Goal: Obtain resource: Download file/media

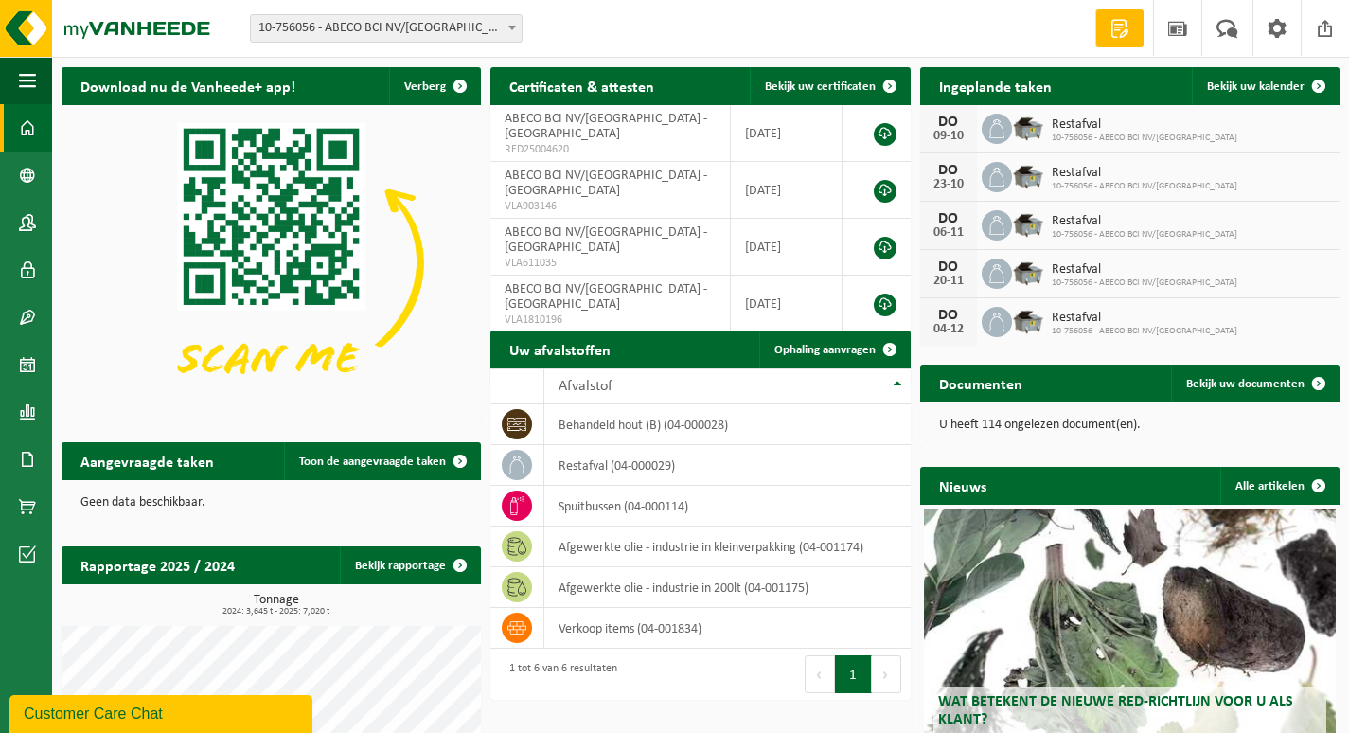
click at [291, 560] on div "Rapportage 2025 / 2024 Bekijk rapportage" at bounding box center [271, 565] width 419 height 38
click at [389, 567] on link "Bekijk rapportage" at bounding box center [409, 565] width 139 height 38
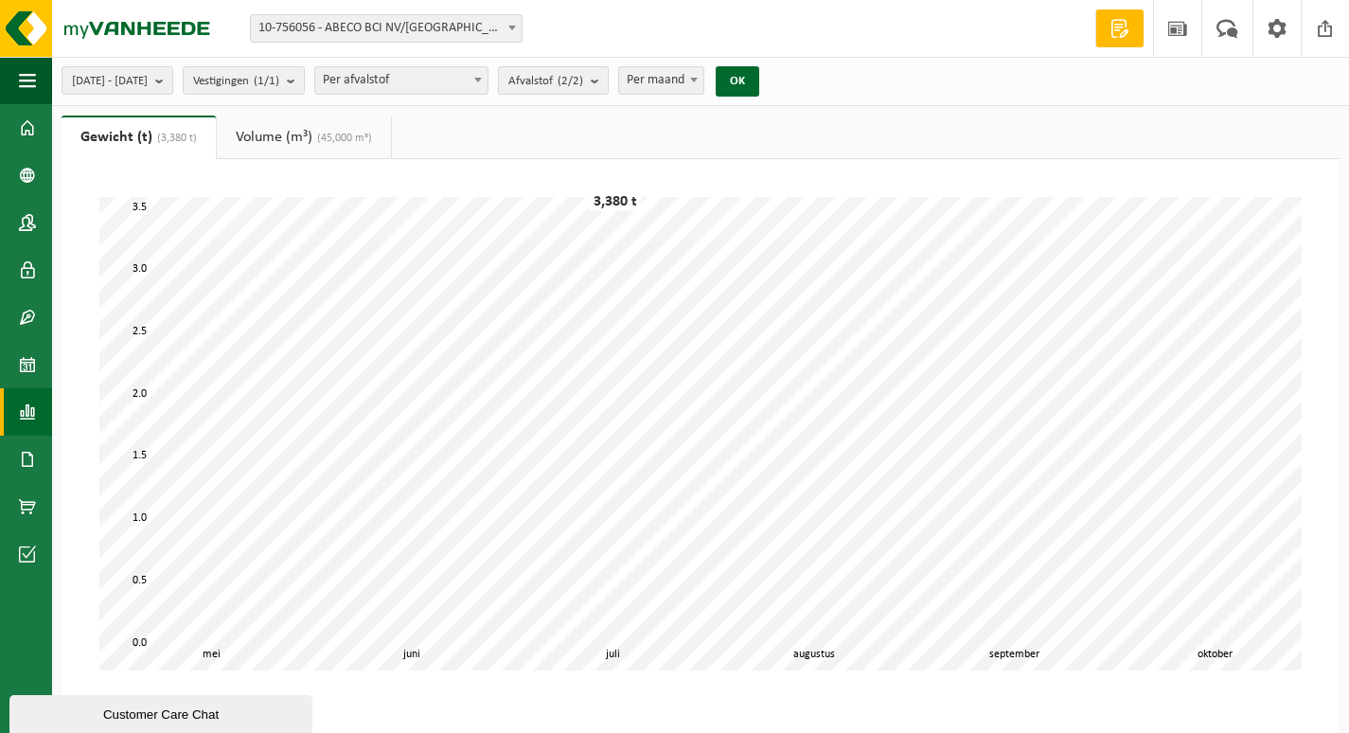
click at [608, 78] on b "submit" at bounding box center [599, 80] width 17 height 27
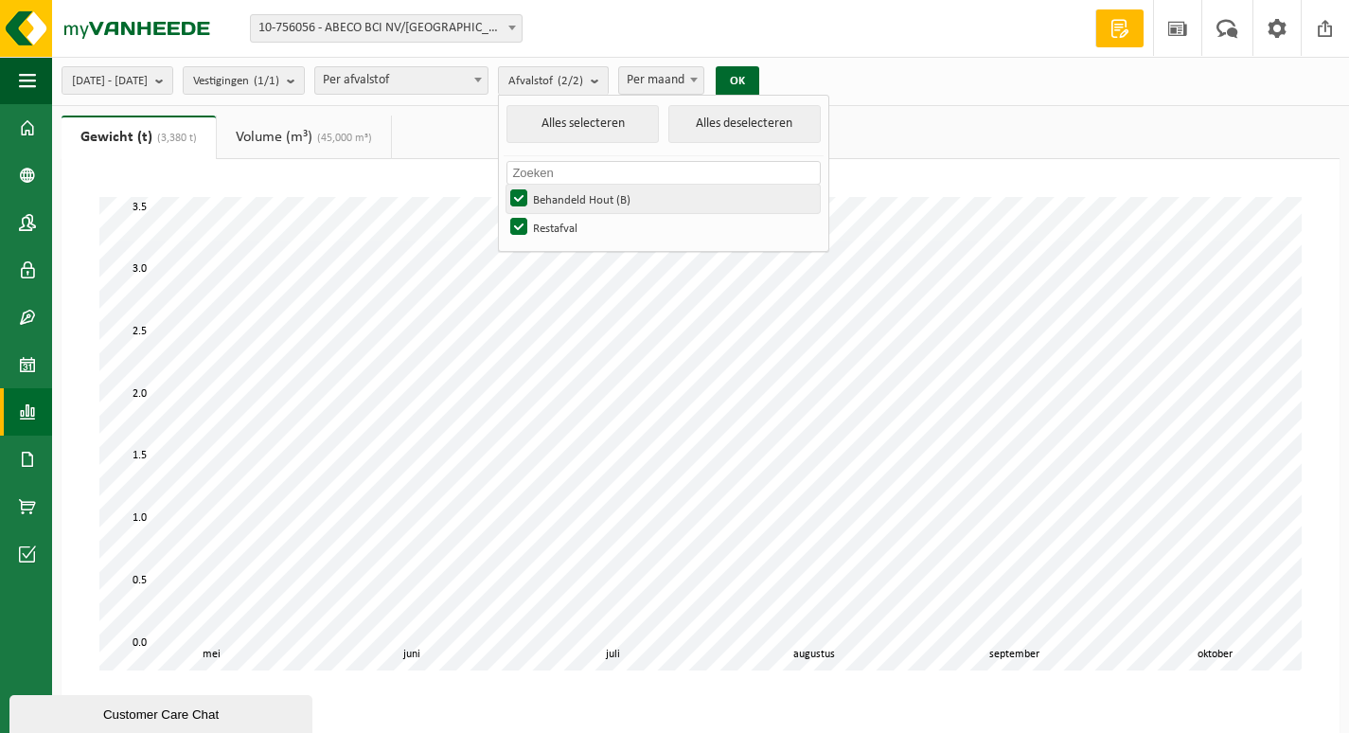
click at [571, 197] on label "Behandeld Hout (B)" at bounding box center [662, 199] width 313 height 28
click at [504, 185] on input "Behandeld Hout (B)" at bounding box center [503, 184] width 1 height 1
checkbox input "false"
click at [759, 80] on button "OK" at bounding box center [738, 81] width 44 height 30
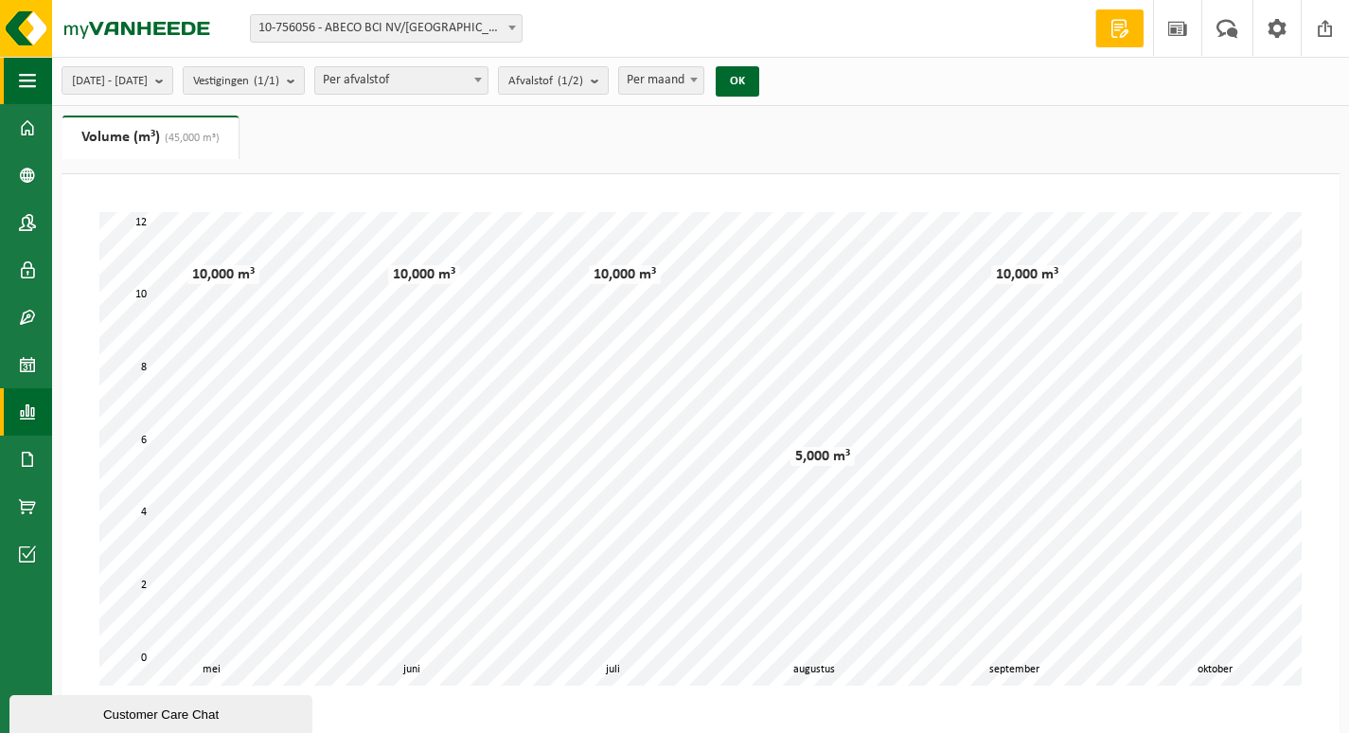
click at [24, 72] on span "button" at bounding box center [27, 80] width 17 height 47
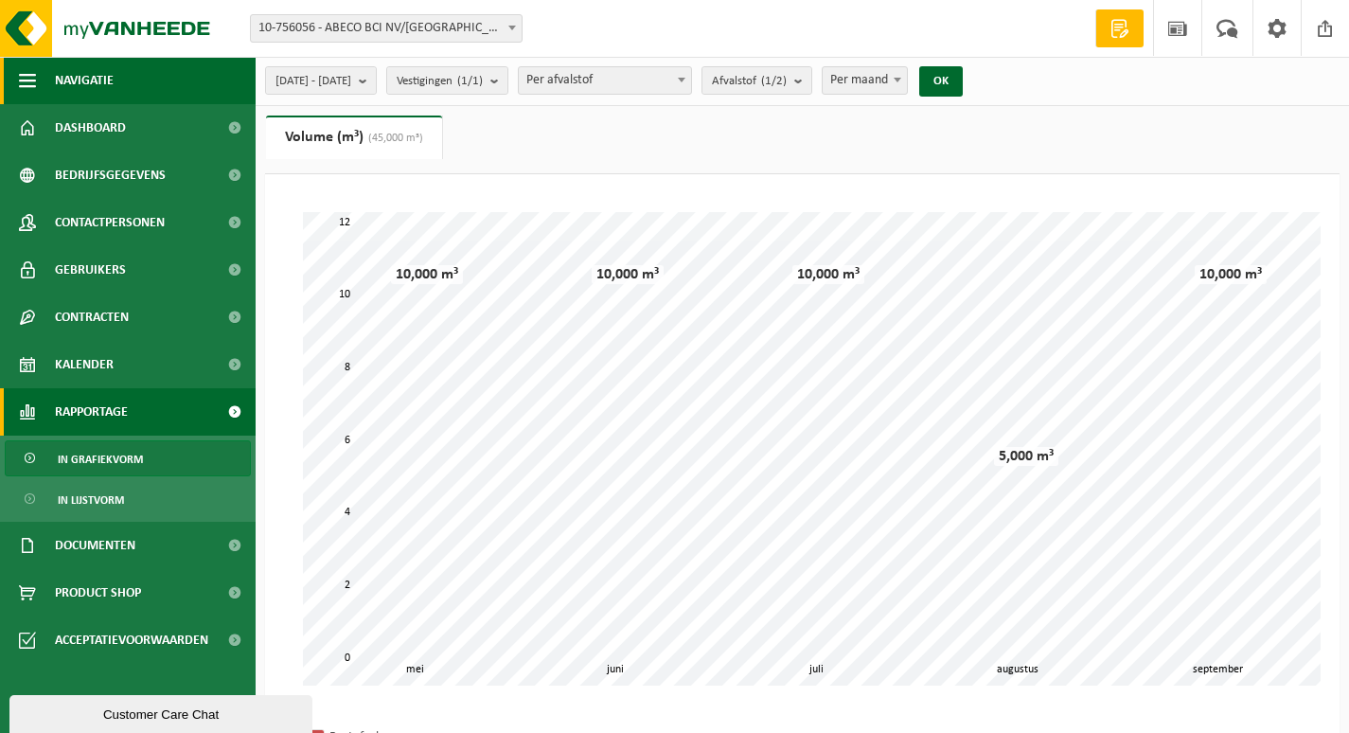
click at [93, 73] on span "Navigatie" at bounding box center [84, 80] width 59 height 47
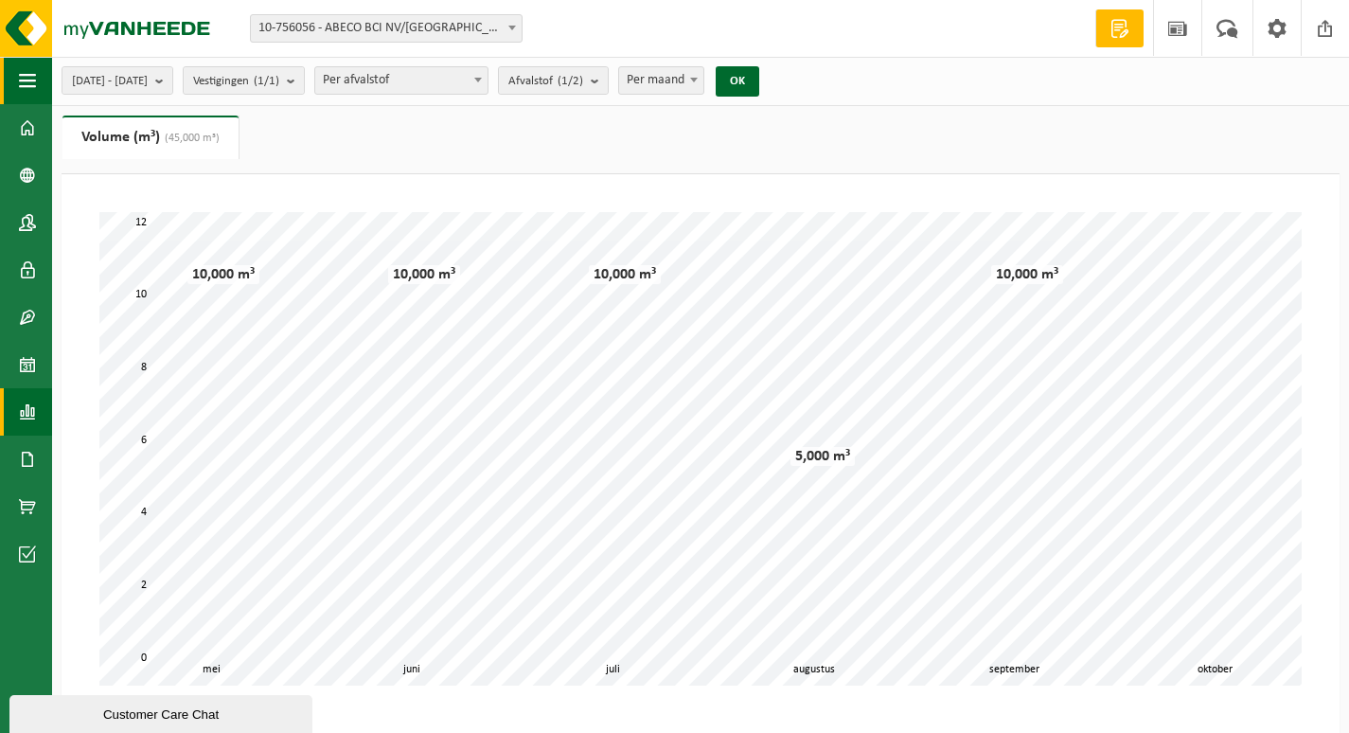
click at [28, 72] on span "button" at bounding box center [27, 80] width 17 height 47
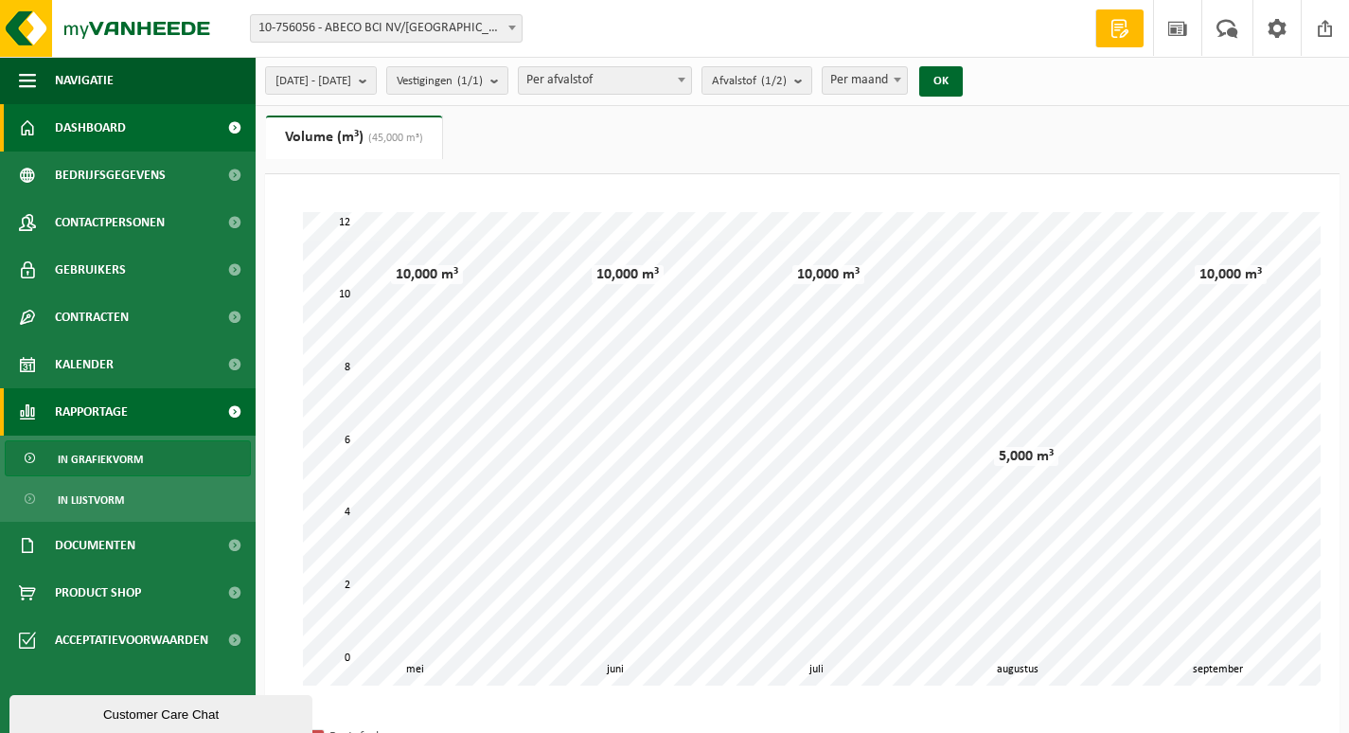
click at [47, 128] on link "Dashboard" at bounding box center [128, 127] width 256 height 47
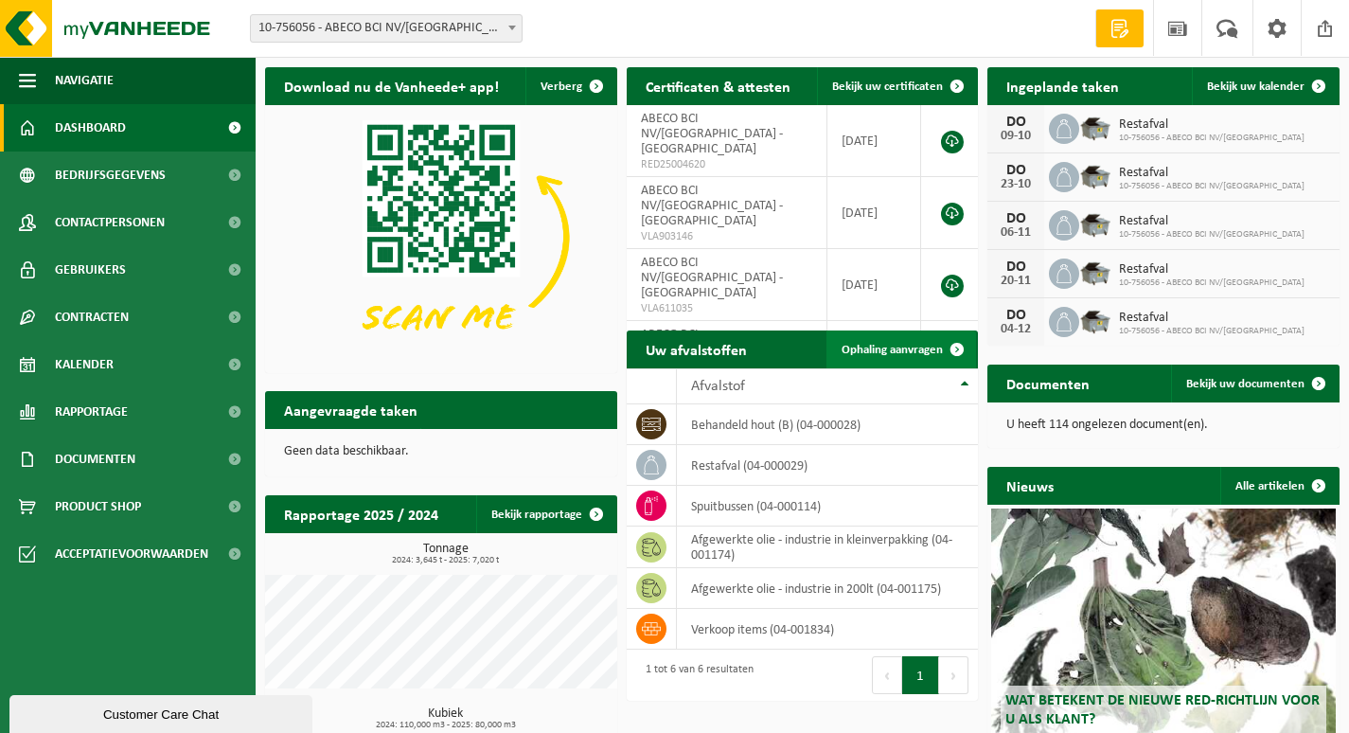
scroll to position [139, 0]
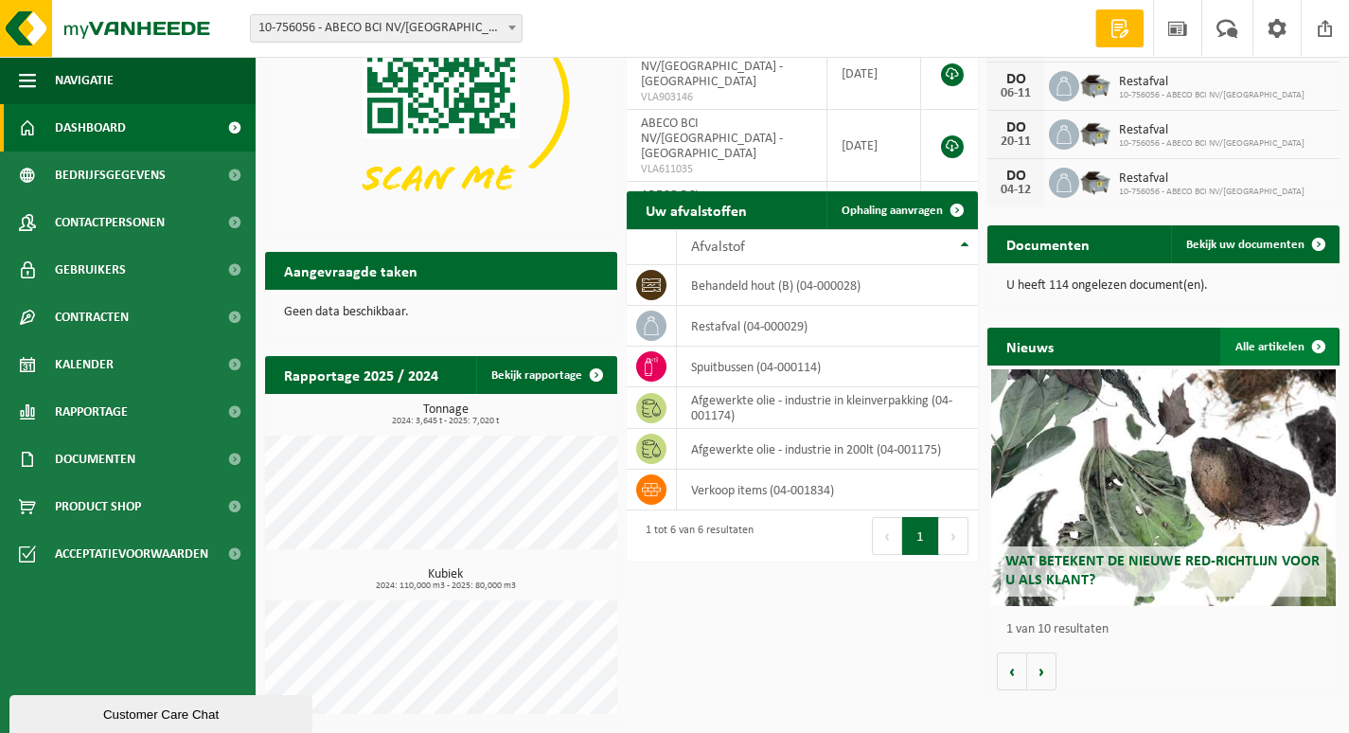
click at [1311, 342] on span at bounding box center [1319, 346] width 38 height 38
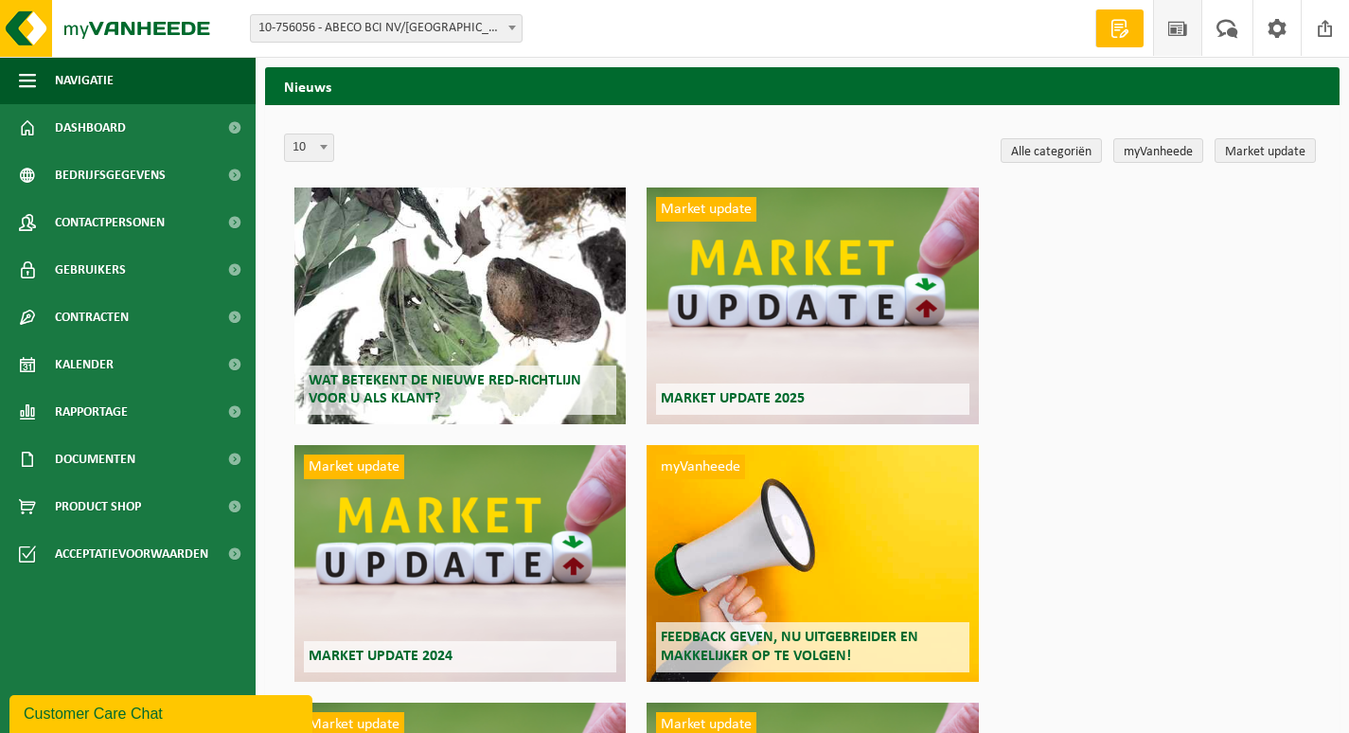
click at [872, 336] on div "Market update Market update 2025" at bounding box center [811, 305] width 331 height 237
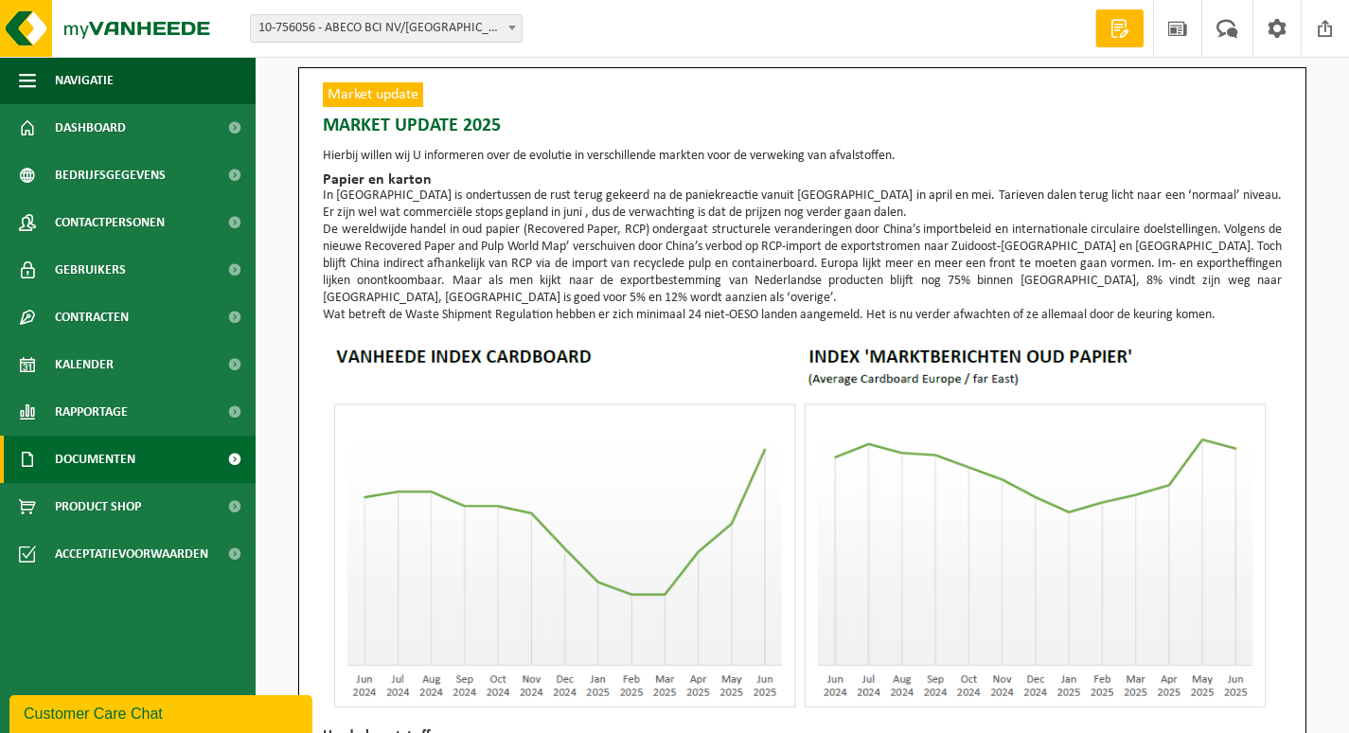
click at [104, 468] on span "Documenten" at bounding box center [95, 458] width 80 height 47
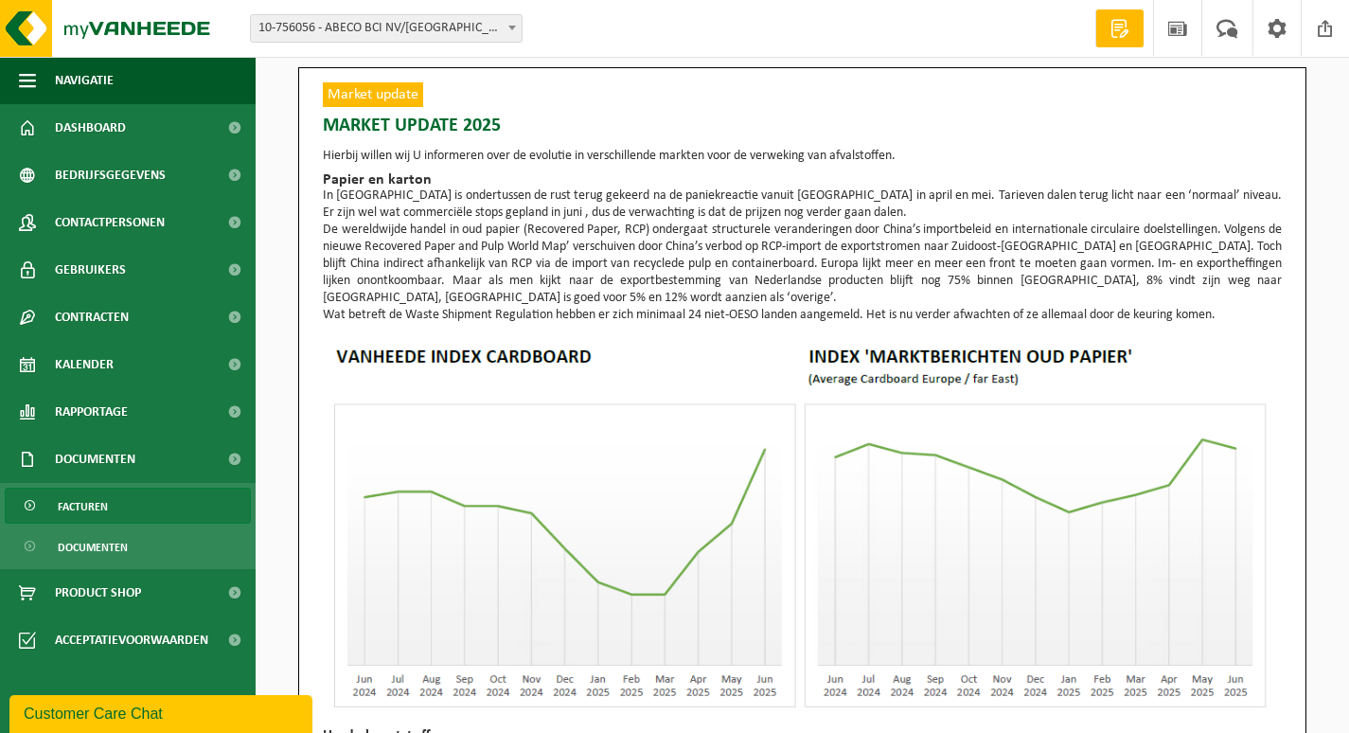
click at [99, 504] on span "Facturen" at bounding box center [83, 506] width 50 height 36
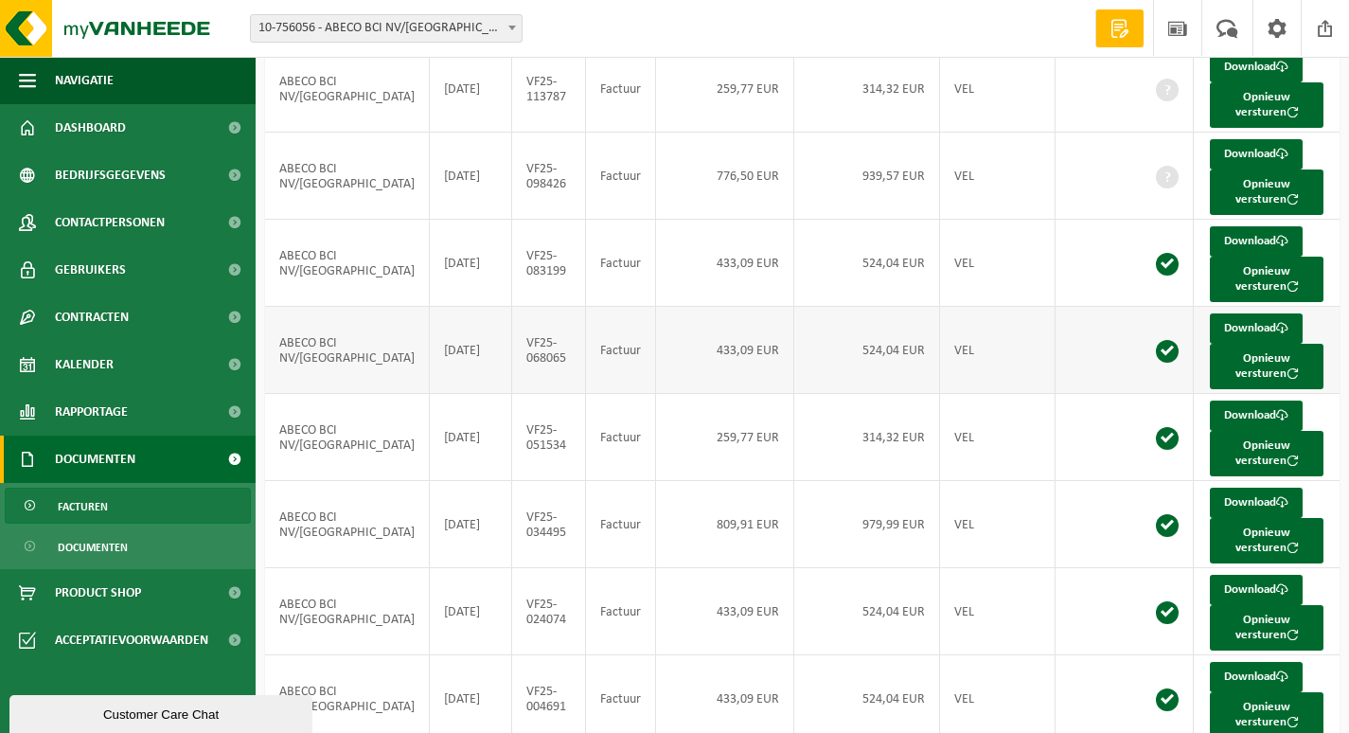
scroll to position [288, 0]
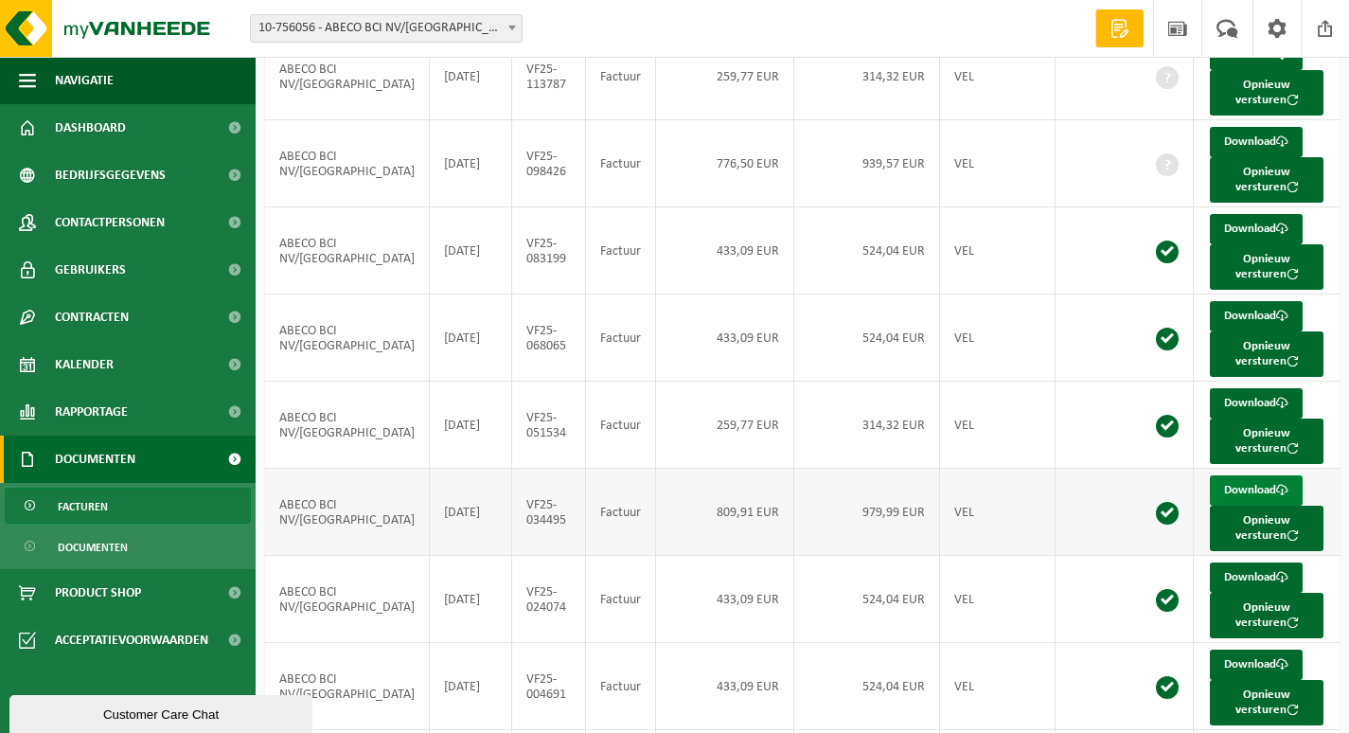
click at [1212, 475] on link "Download" at bounding box center [1256, 490] width 93 height 30
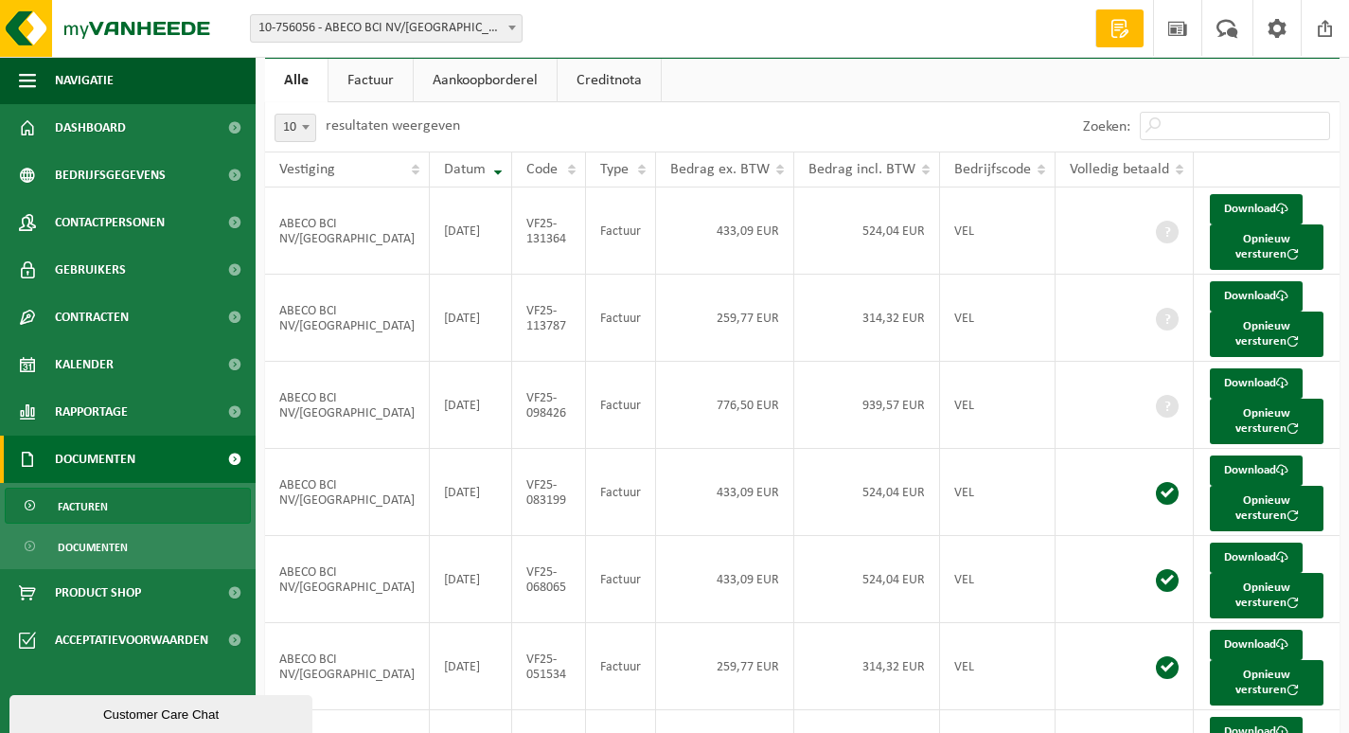
scroll to position [0, 0]
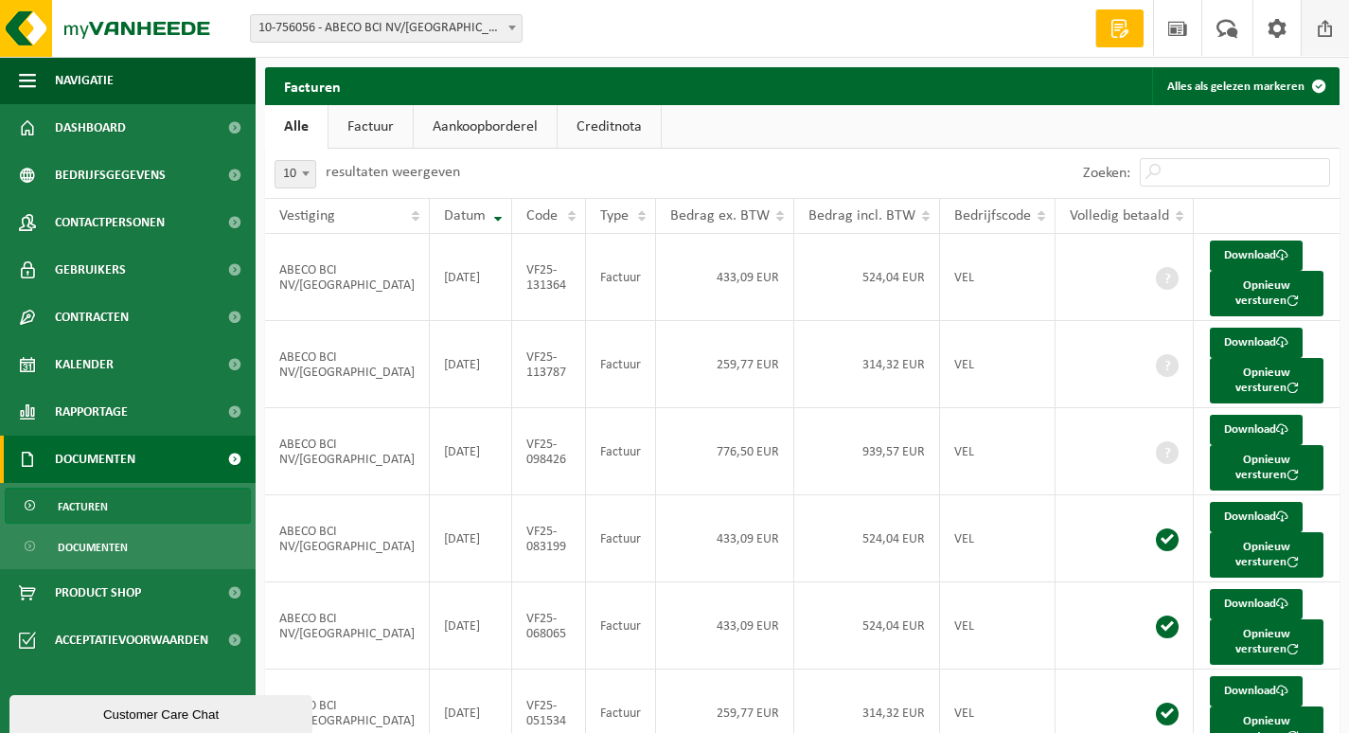
click at [1329, 16] on span at bounding box center [1325, 28] width 28 height 56
